Goal: Find specific page/section

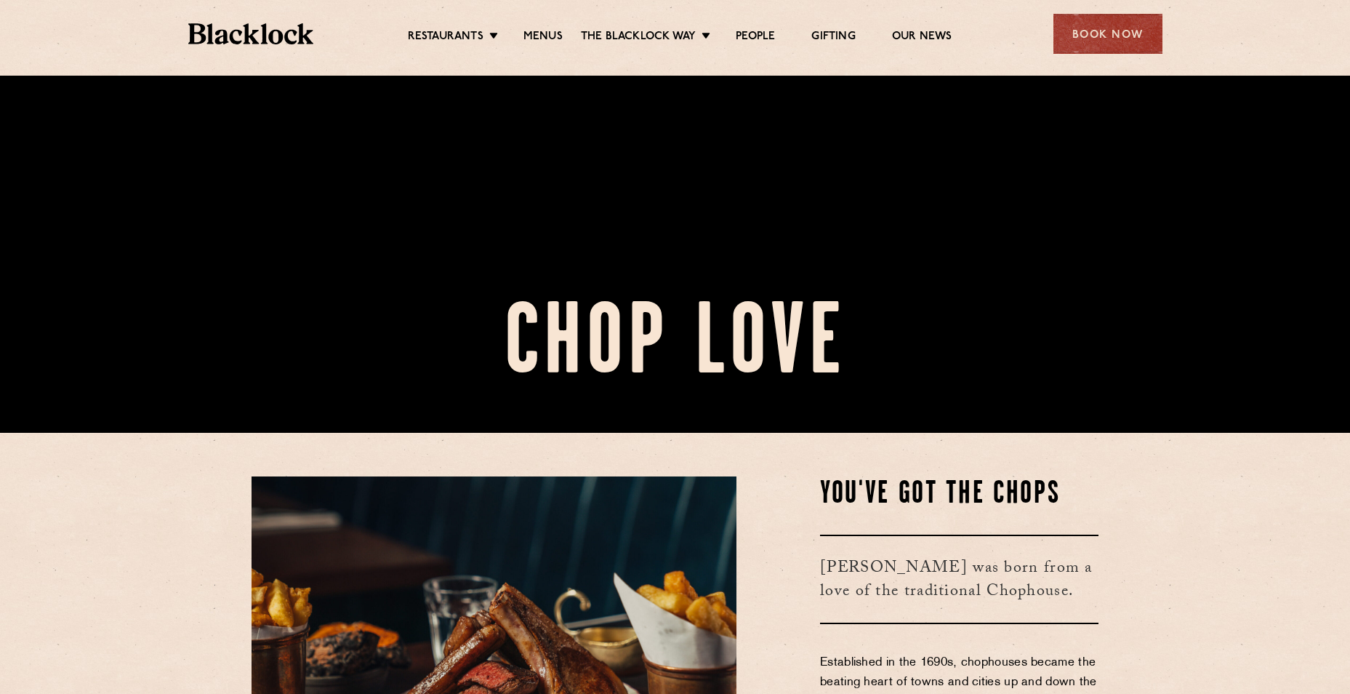
scroll to position [436, 0]
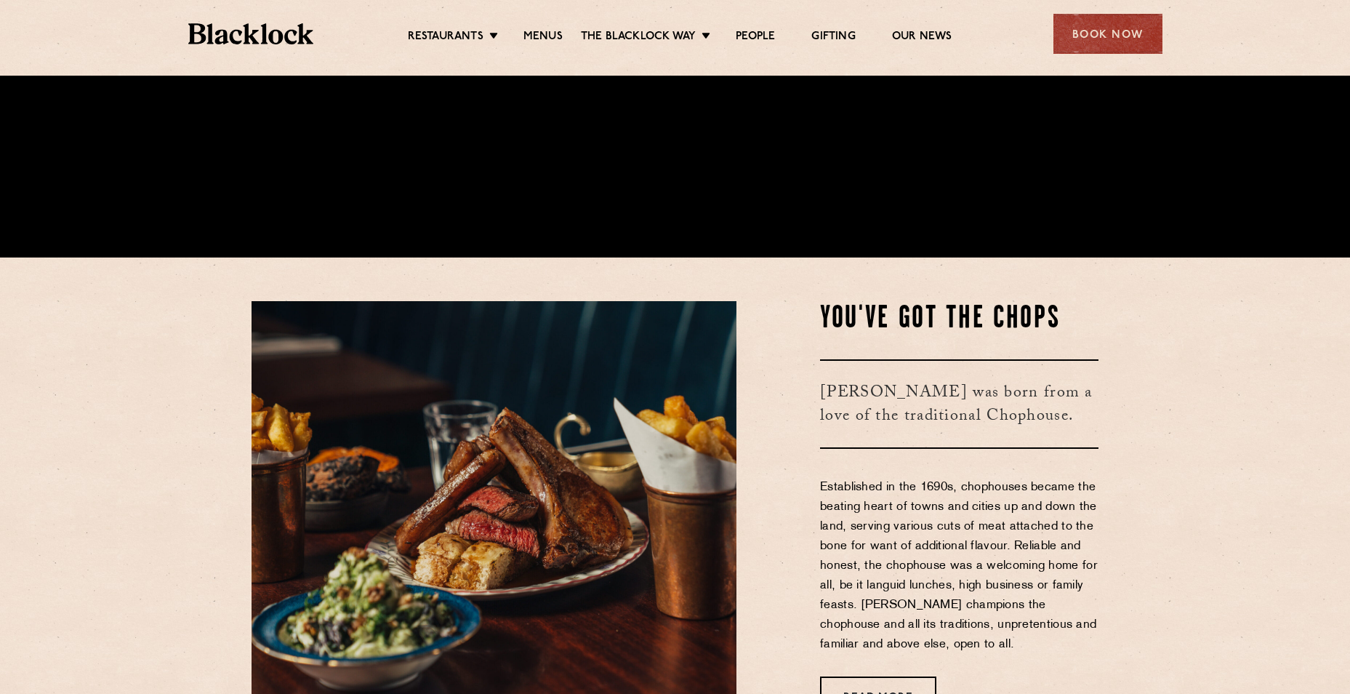
click at [534, 26] on ul "Restaurants [GEOGRAPHIC_DATA] [GEOGRAPHIC_DATA] [GEOGRAPHIC_DATA] [GEOGRAPHIC_D…" at bounding box center [679, 34] width 732 height 23
click at [535, 31] on link "Menus" at bounding box center [543, 38] width 39 height 16
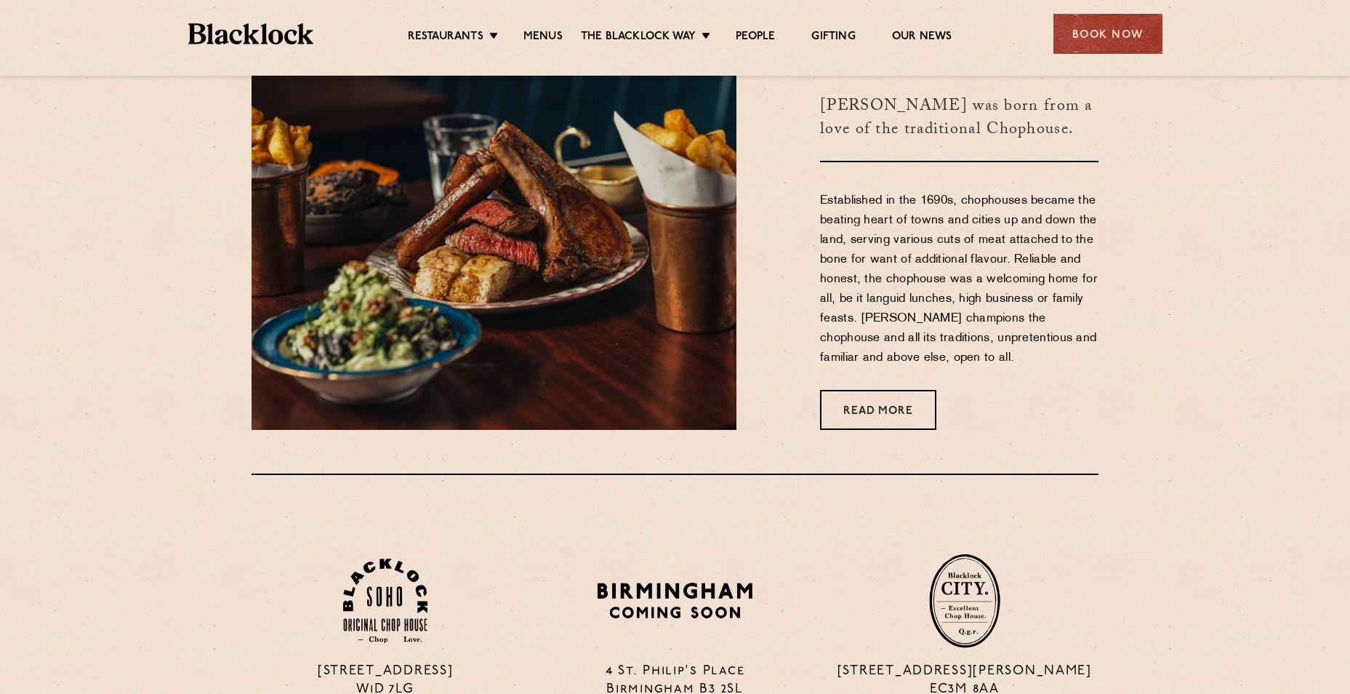
scroll to position [654, 0]
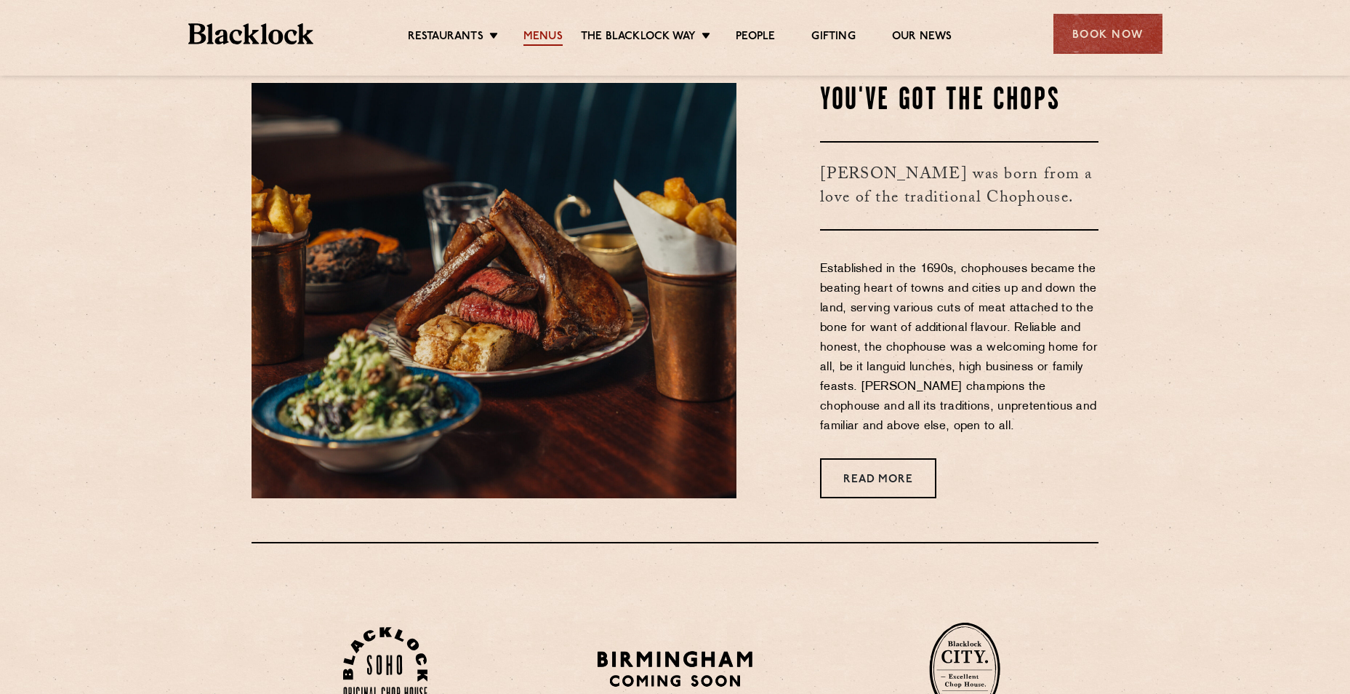
click at [548, 34] on link "Menus" at bounding box center [543, 38] width 39 height 16
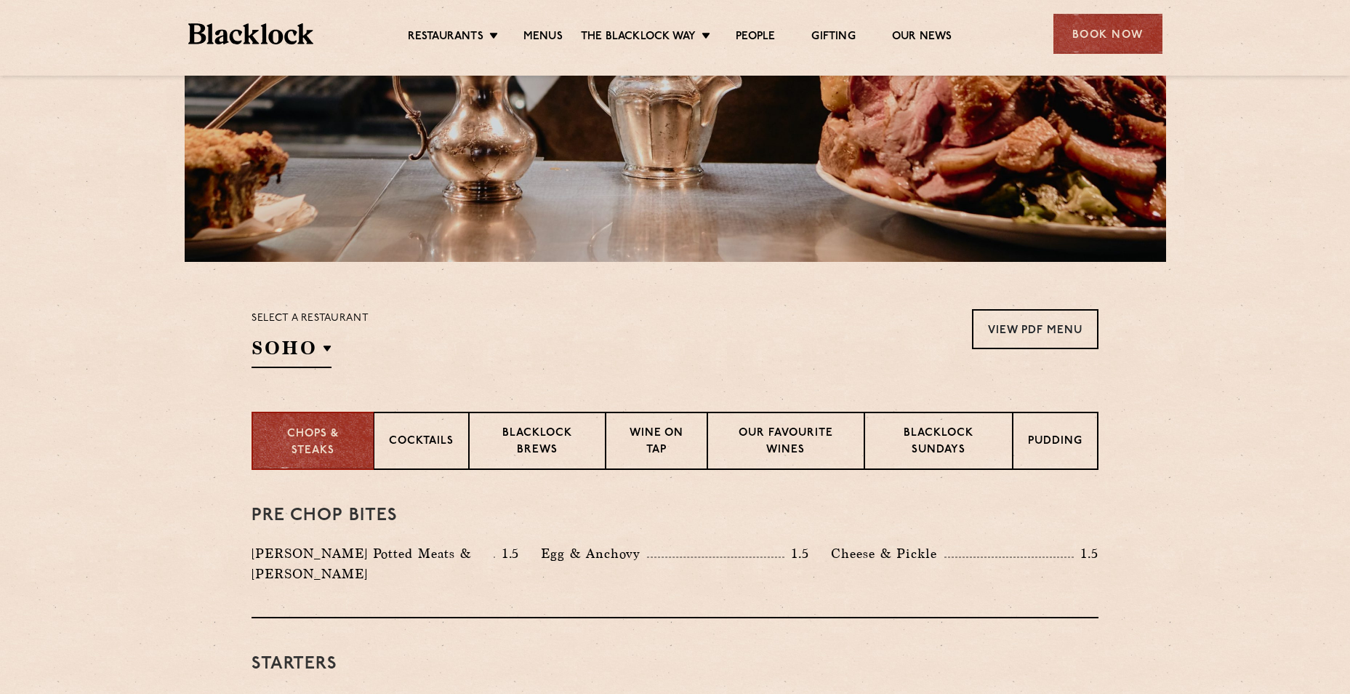
scroll to position [291, 0]
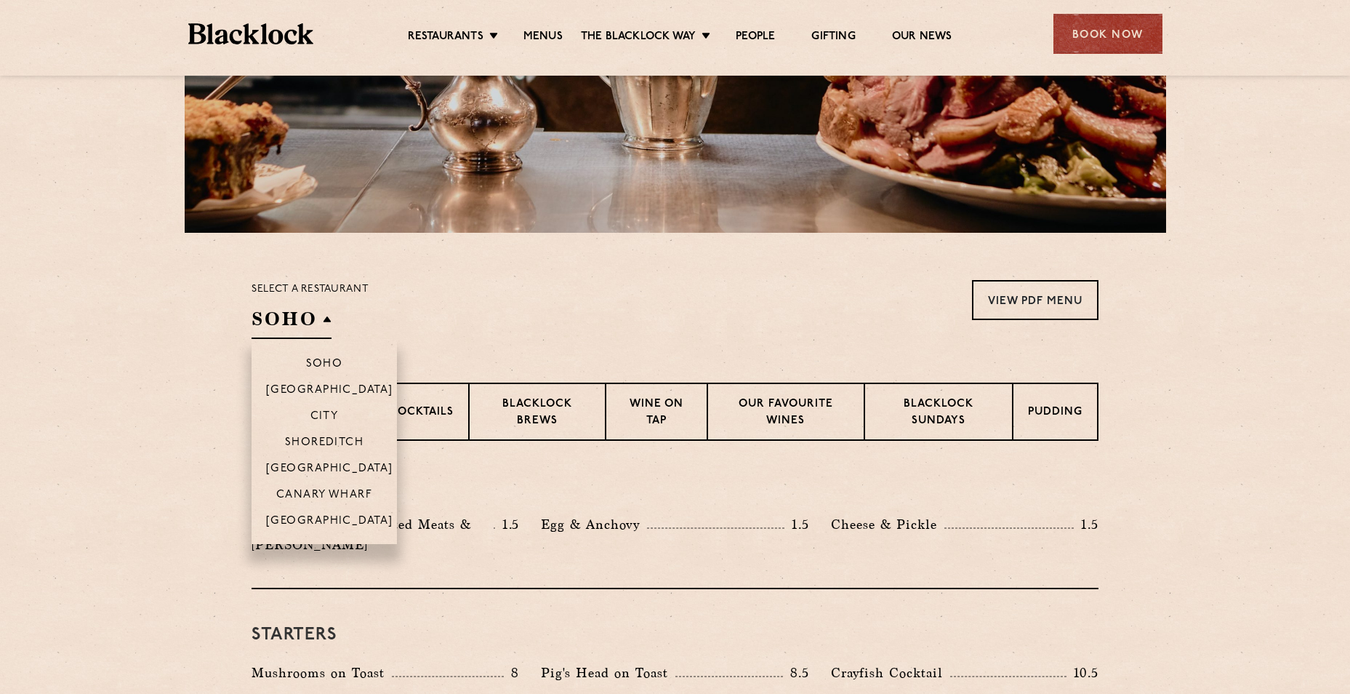
click at [315, 324] on h2 "SOHO" at bounding box center [292, 322] width 80 height 33
click at [329, 536] on li "[GEOGRAPHIC_DATA]" at bounding box center [324, 525] width 145 height 37
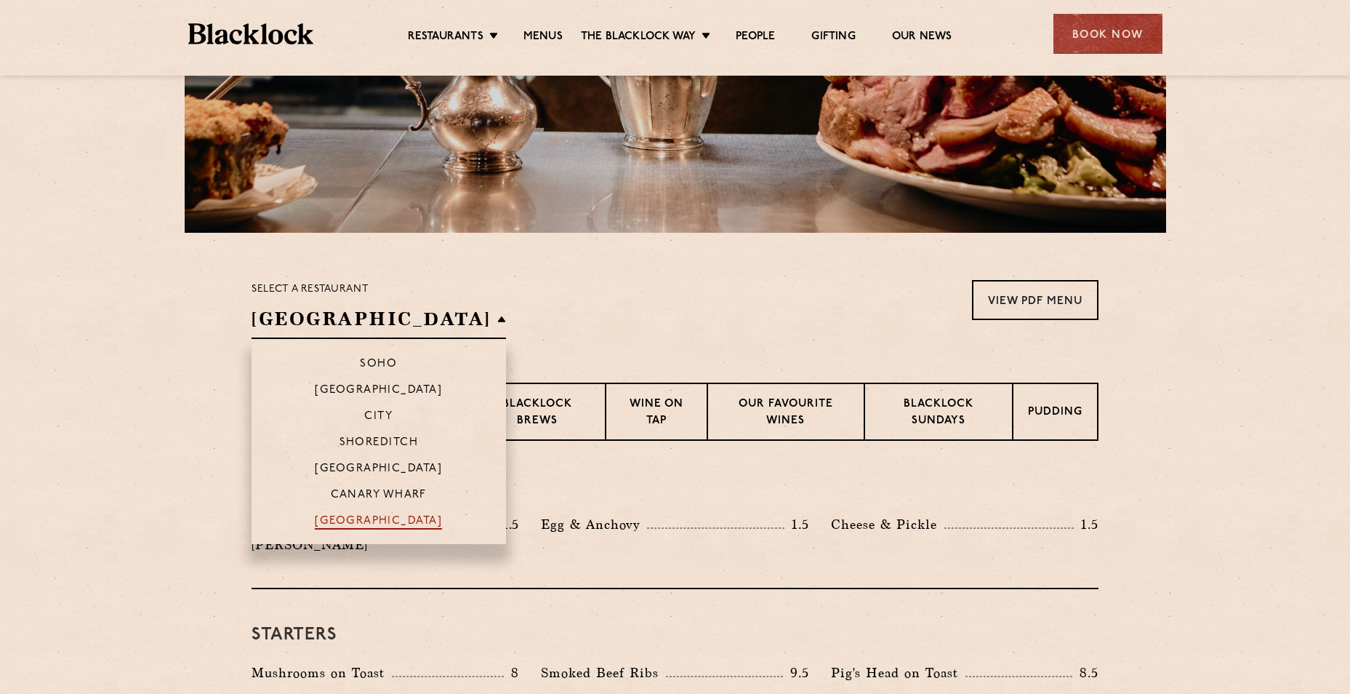
click at [331, 529] on p "[GEOGRAPHIC_DATA]" at bounding box center [378, 522] width 127 height 15
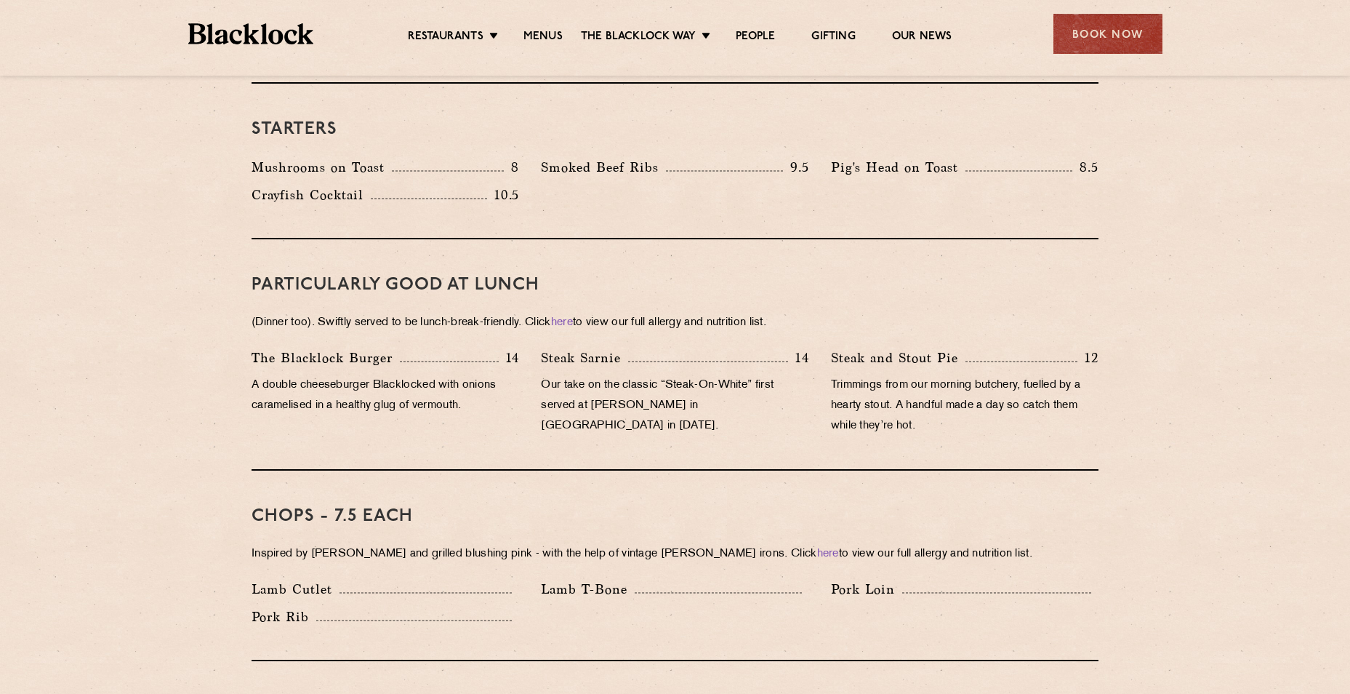
scroll to position [654, 0]
